Goal: Task Accomplishment & Management: Complete application form

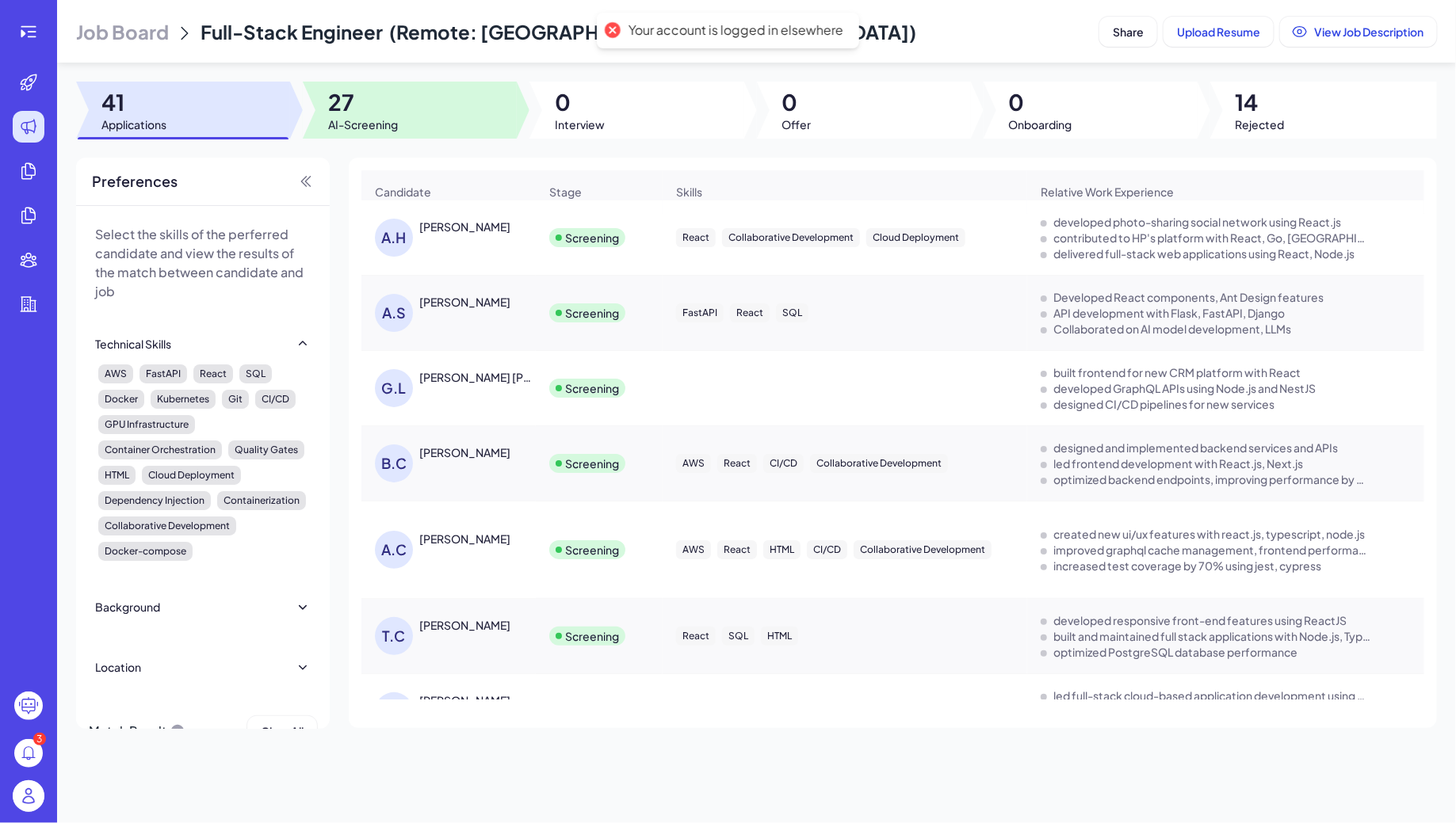
click at [411, 126] on div at bounding box center [409, 110] width 214 height 57
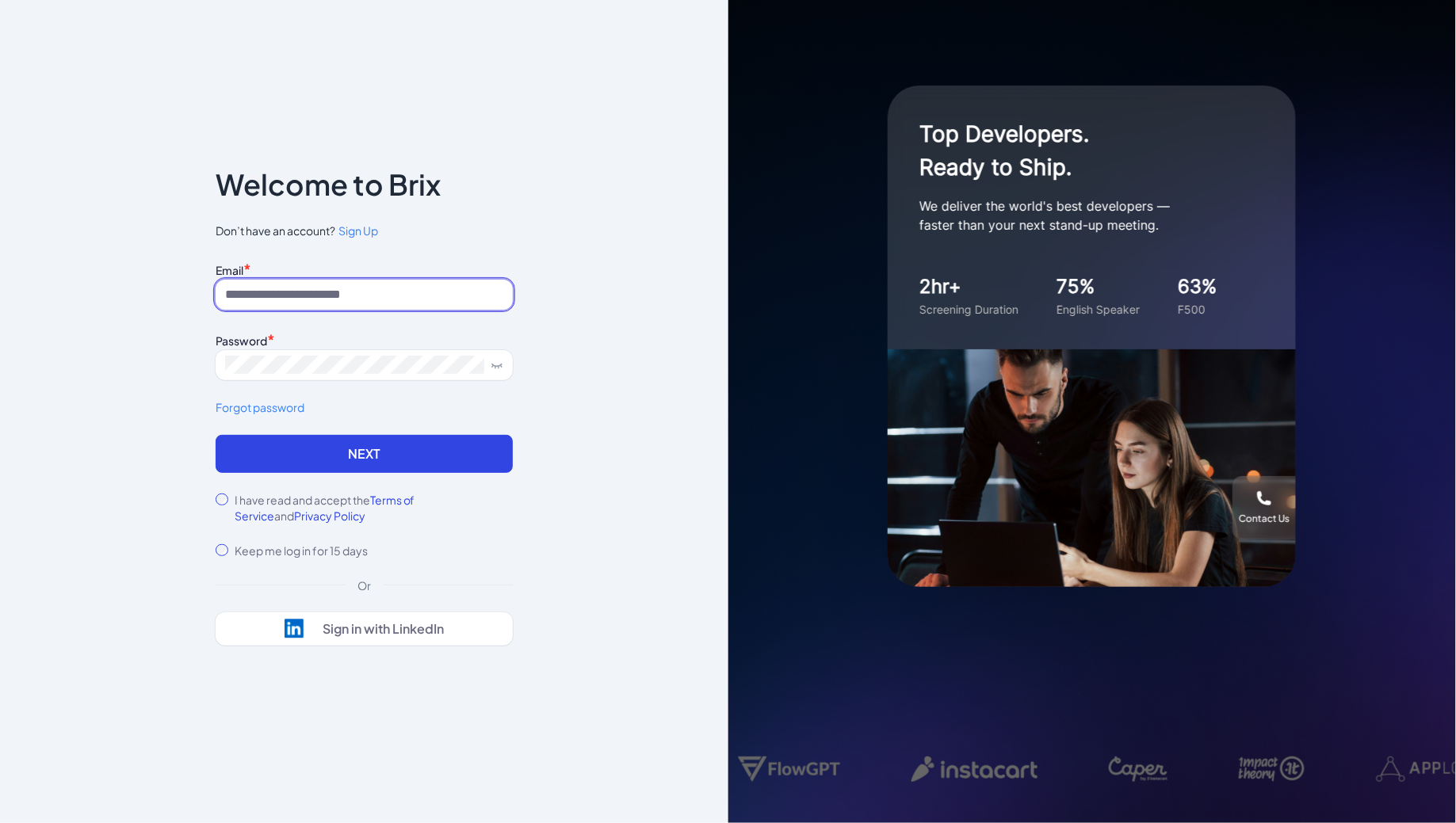
type input "**********"
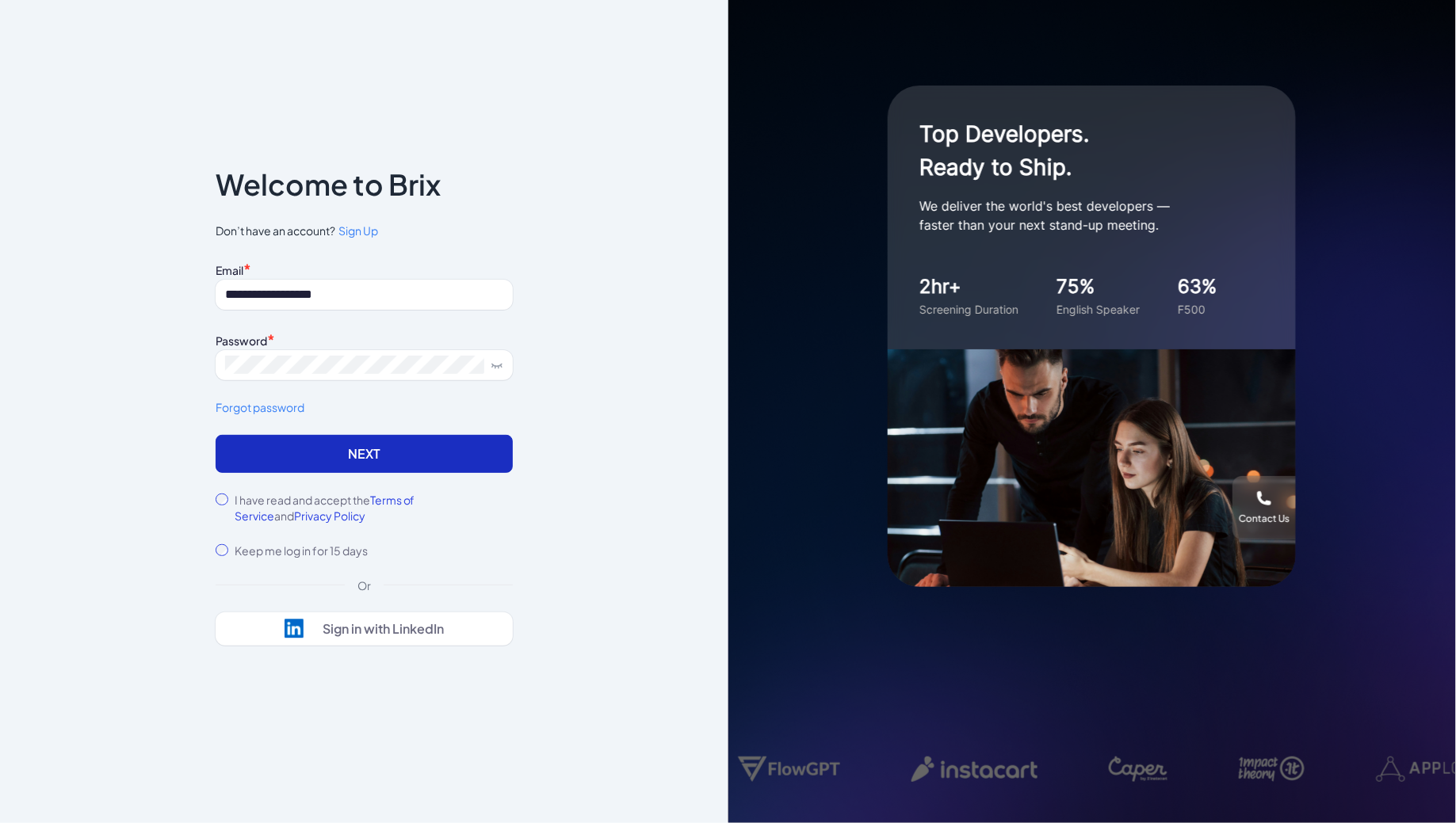
click at [319, 440] on button "Next" at bounding box center [363, 454] width 297 height 38
